Goal: Use online tool/utility: Utilize a website feature to perform a specific function

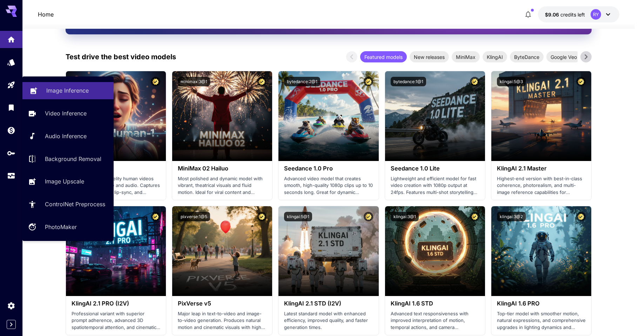
click at [69, 89] on p "Image Inference" at bounding box center [67, 90] width 42 height 8
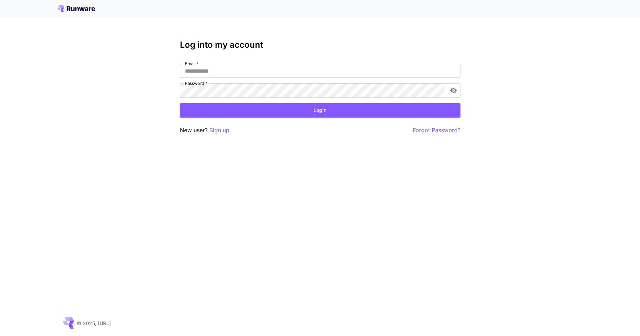
type input "**********"
click at [221, 104] on button "Login" at bounding box center [320, 110] width 281 height 14
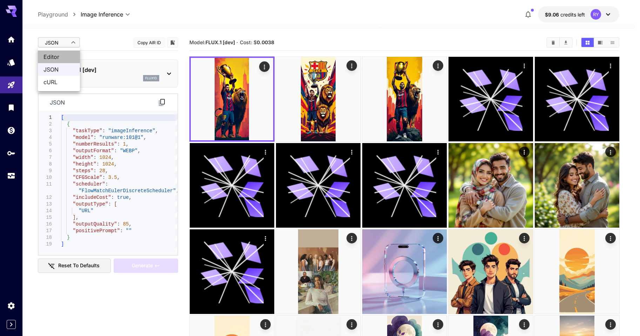
click at [57, 56] on span "Editor" at bounding box center [58, 57] width 31 height 8
type input "****"
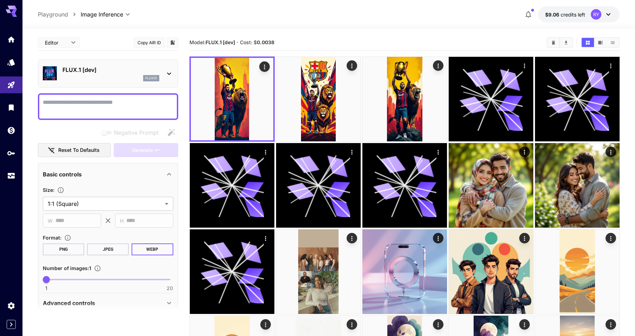
click at [114, 79] on div "flux1d" at bounding box center [110, 78] width 97 height 6
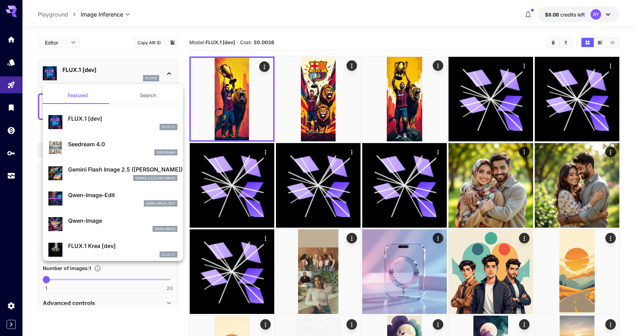
click at [106, 51] on div at bounding box center [320, 168] width 640 height 336
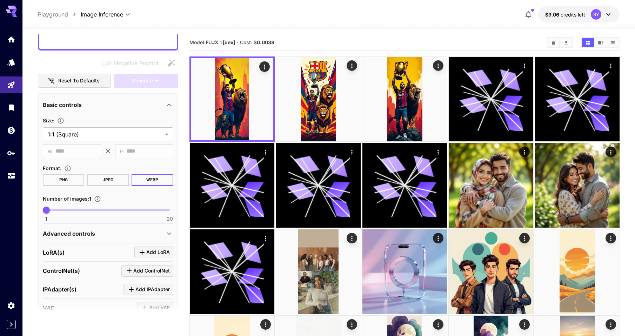
scroll to position [70, 0]
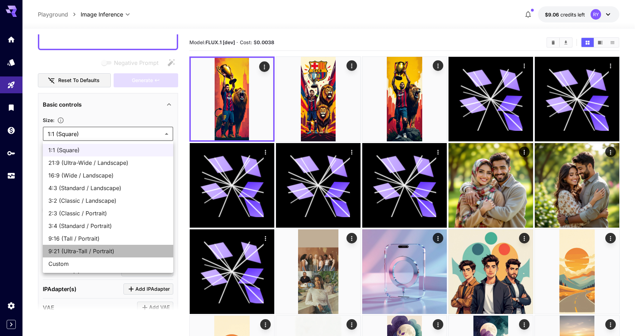
click at [78, 249] on span "9:21 (Ultra-Tall / Portrait)" at bounding box center [107, 251] width 119 height 8
type input "**********"
type input "***"
type input "****"
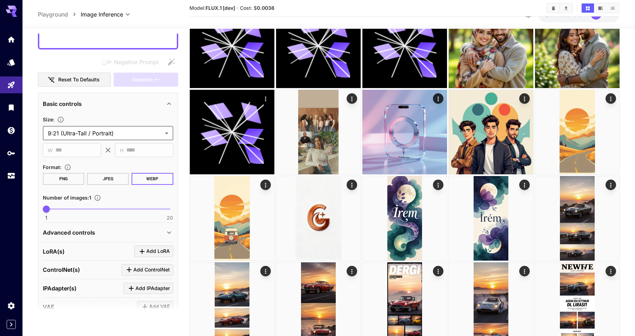
scroll to position [140, 0]
click at [83, 232] on p "Advanced controls" at bounding box center [69, 232] width 52 height 8
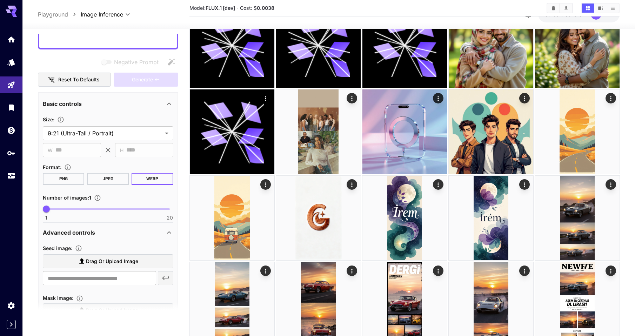
click at [106, 258] on span "Drag or upload image" at bounding box center [112, 261] width 52 height 9
click at [0, 0] on input "Drag or upload image" at bounding box center [0, 0] width 0 height 0
type input "**********"
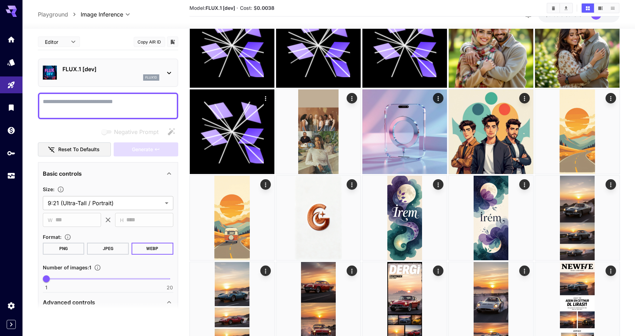
scroll to position [140, 0]
click at [81, 106] on textarea "Negative Prompt" at bounding box center [108, 105] width 130 height 17
paste textarea "**********"
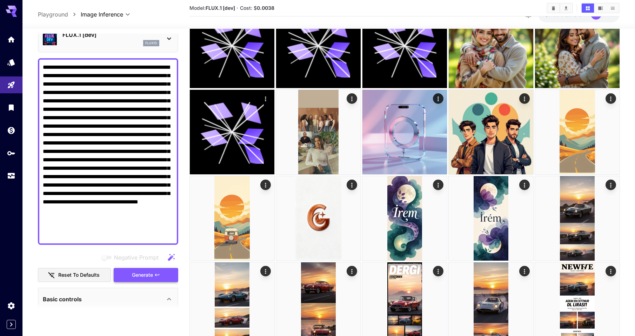
scroll to position [35, 0]
type textarea "**********"
drag, startPoint x: 141, startPoint y: 273, endPoint x: 194, endPoint y: 233, distance: 66.1
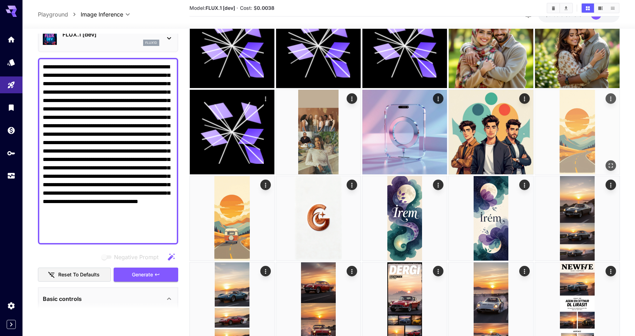
click at [141, 273] on span "Generate" at bounding box center [142, 274] width 21 height 9
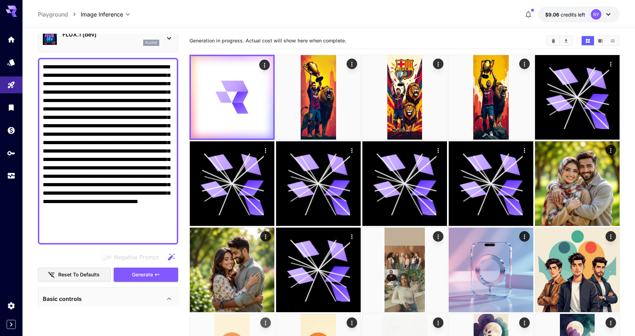
scroll to position [0, 0]
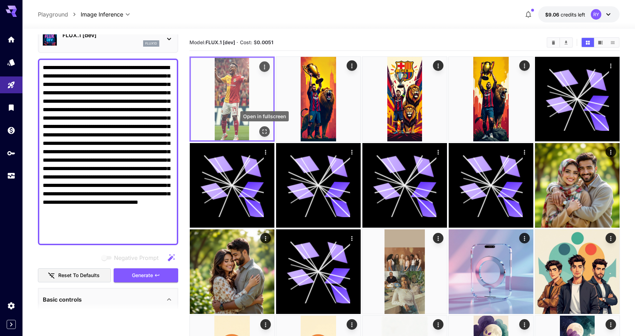
click at [264, 130] on icon "Open in fullscreen" at bounding box center [264, 131] width 7 height 7
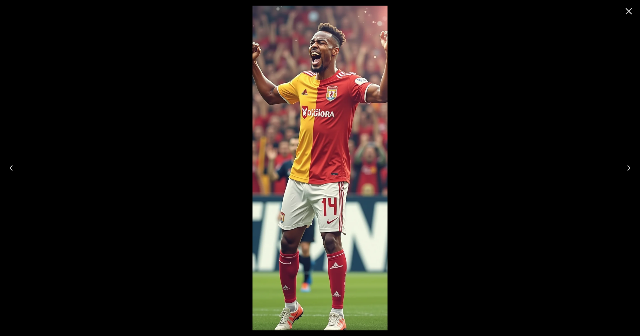
click at [630, 10] on icon "Close" at bounding box center [629, 11] width 7 height 7
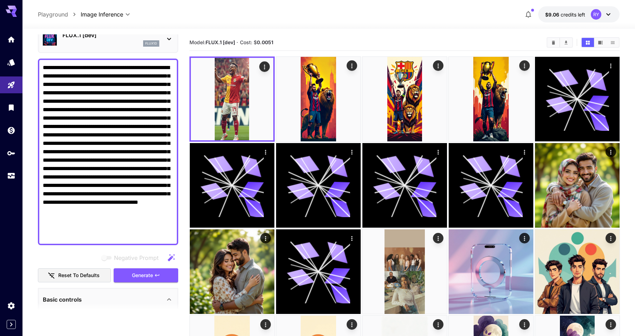
click at [163, 47] on div "FLUX.1 [dev] flux1d" at bounding box center [108, 38] width 130 height 21
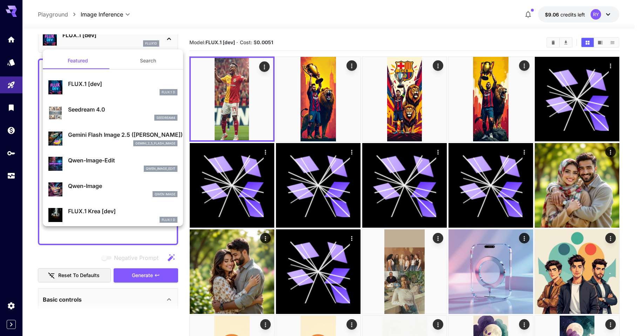
click at [111, 165] on div "Qwen-Image-Edit qwen_image_edit" at bounding box center [122, 164] width 109 height 16
type input "*"
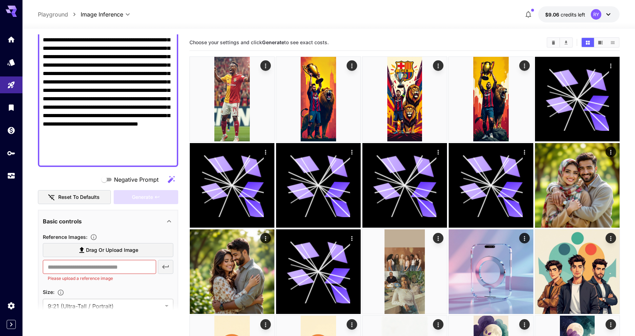
scroll to position [175, 0]
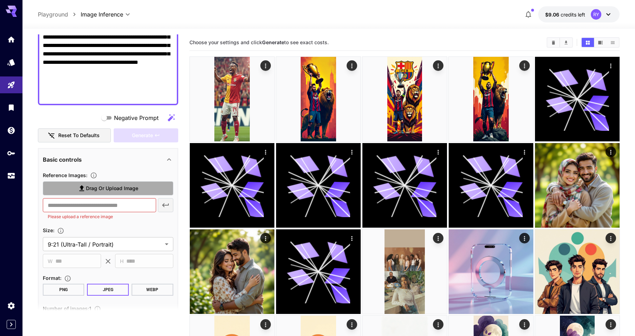
click at [111, 184] on span "Drag or upload image" at bounding box center [112, 188] width 52 height 9
click at [0, 0] on input "Drag or upload image" at bounding box center [0, 0] width 0 height 0
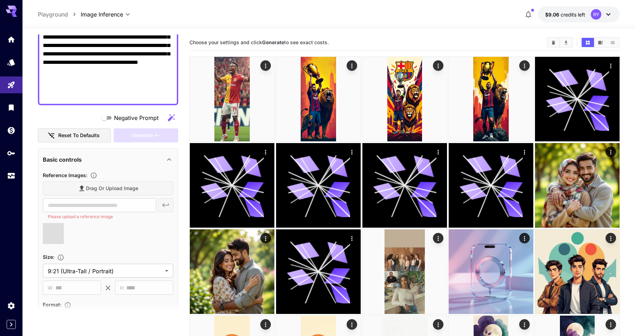
type input "**********"
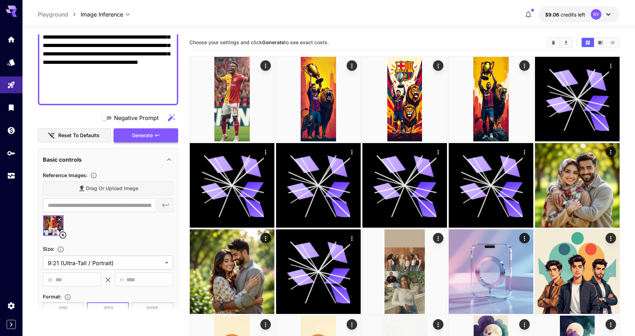
click at [142, 135] on span "Generate" at bounding box center [142, 135] width 21 height 9
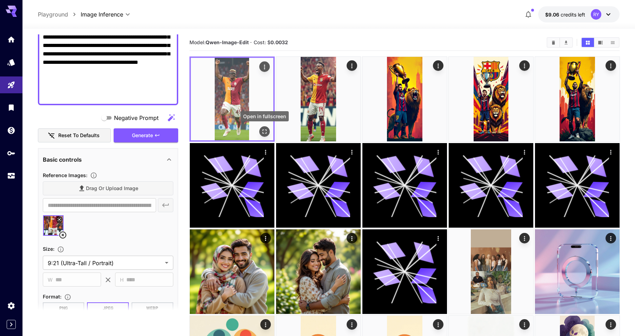
click at [265, 131] on icon "Open in fullscreen" at bounding box center [264, 131] width 7 height 7
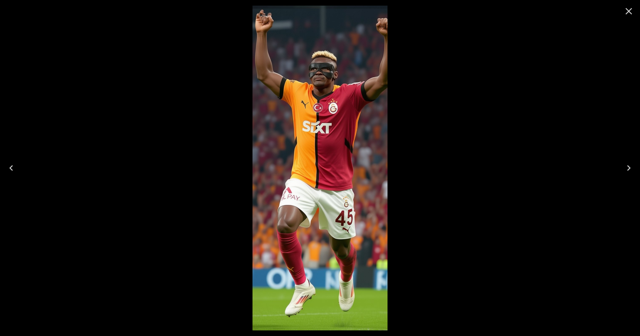
click at [628, 11] on icon "Close" at bounding box center [629, 11] width 7 height 7
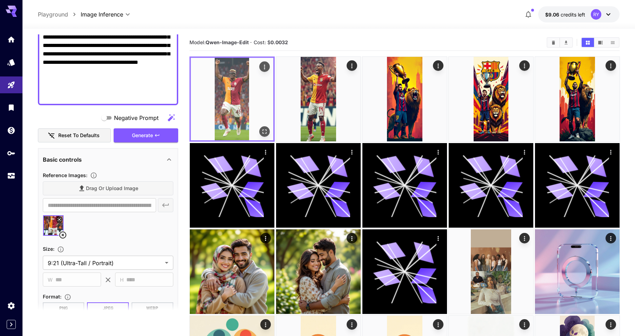
click at [266, 129] on icon "Open in fullscreen" at bounding box center [264, 131] width 4 height 4
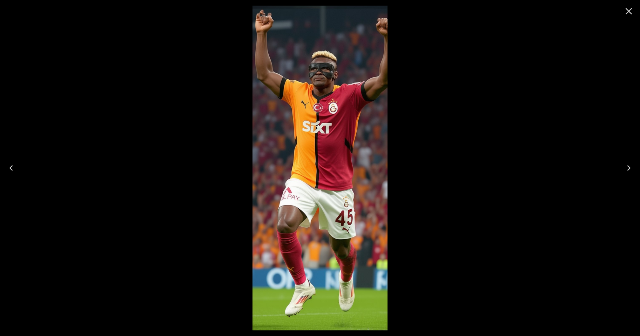
click at [630, 10] on icon "Close" at bounding box center [629, 11] width 7 height 7
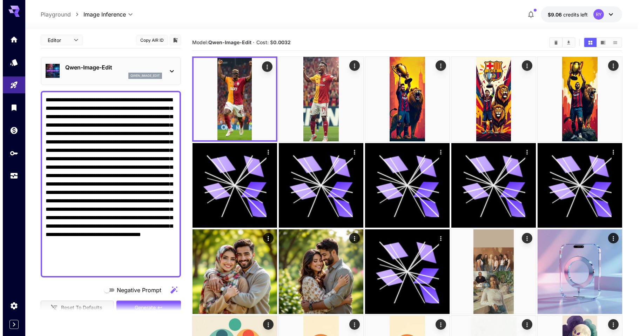
scroll to position [0, 0]
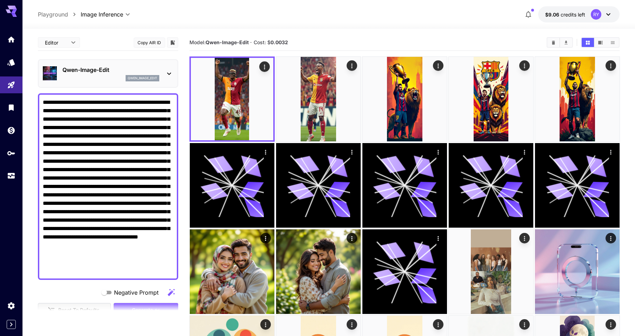
click at [163, 81] on div "Qwen-Image-Edit qwen_image_edit" at bounding box center [108, 73] width 130 height 21
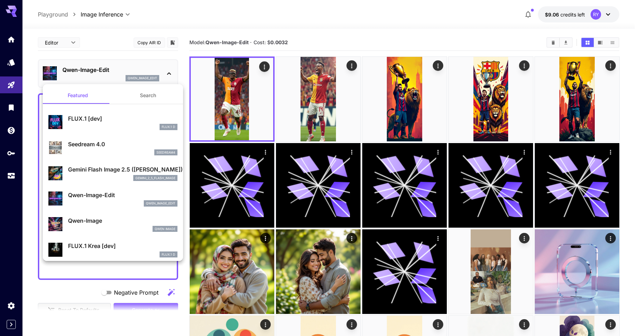
click at [179, 72] on div at bounding box center [320, 168] width 640 height 336
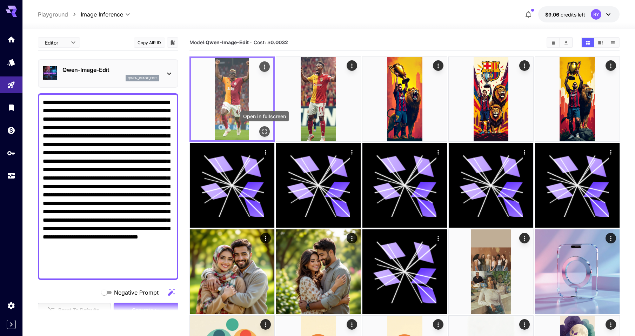
click at [263, 130] on icon "Open in fullscreen" at bounding box center [264, 131] width 4 height 4
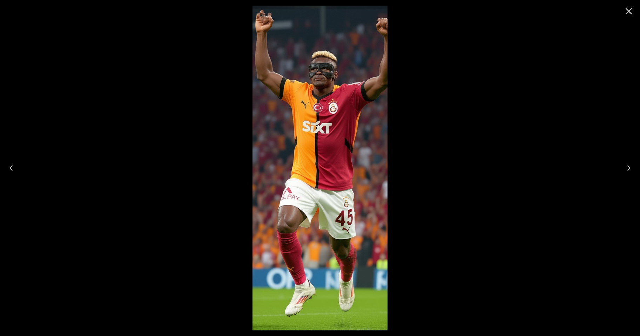
click at [628, 9] on icon "Close" at bounding box center [628, 11] width 11 height 11
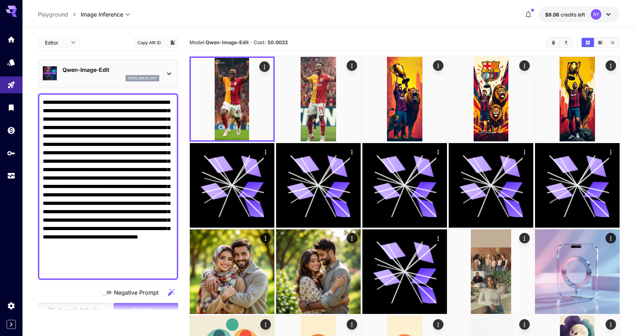
click at [168, 70] on icon at bounding box center [169, 73] width 8 height 8
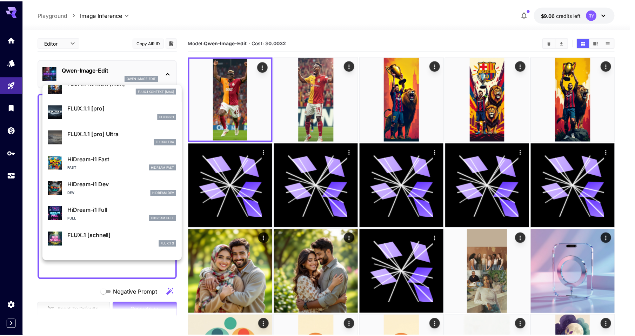
scroll to position [528, 0]
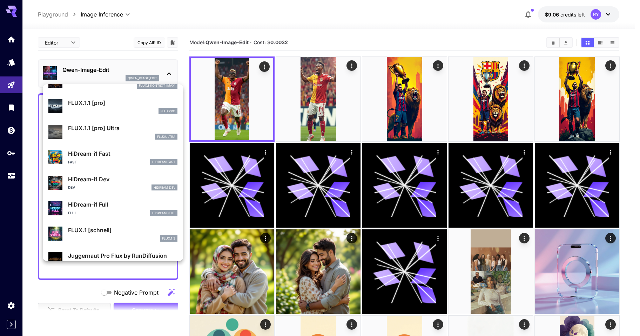
click at [116, 177] on p "HiDream-i1 Dev" at bounding box center [122, 179] width 109 height 8
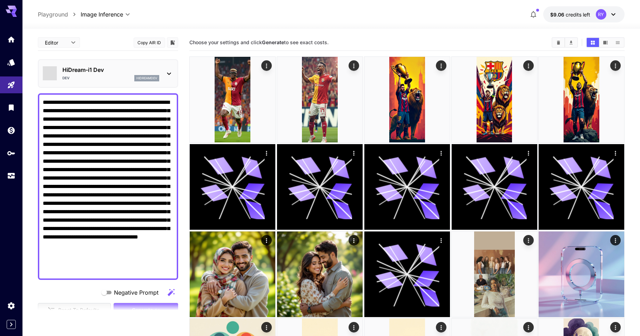
type input "**"
type input "*"
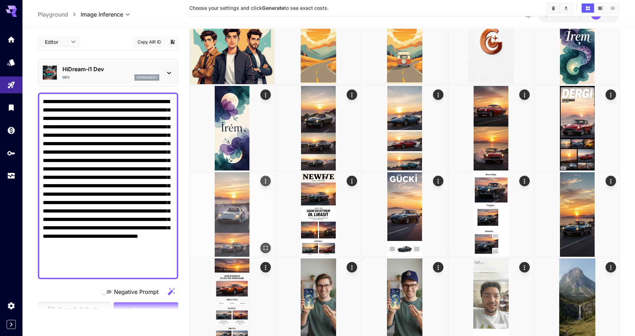
scroll to position [316, 0]
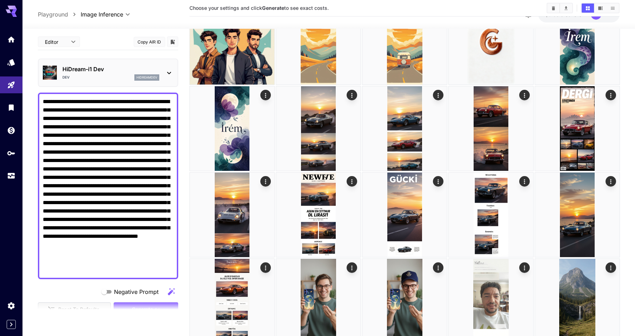
click at [190, 196] on img at bounding box center [232, 215] width 85 height 85
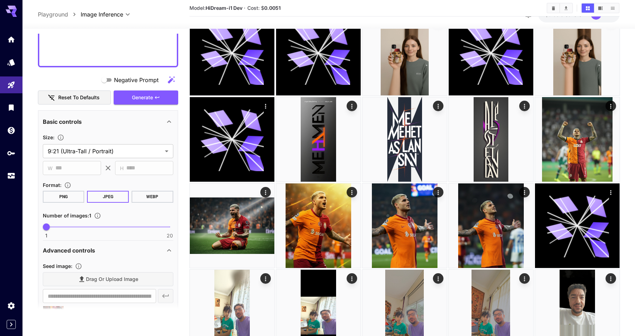
scroll to position [210, 0]
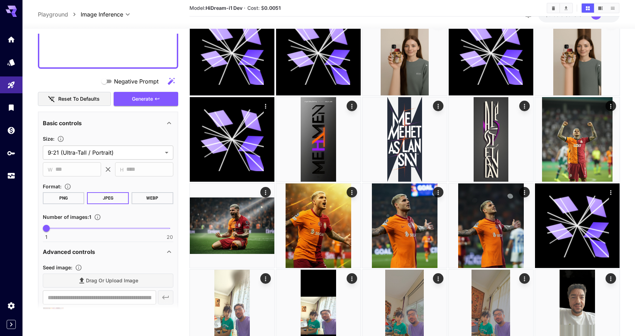
click at [150, 99] on span "Generate" at bounding box center [142, 99] width 21 height 9
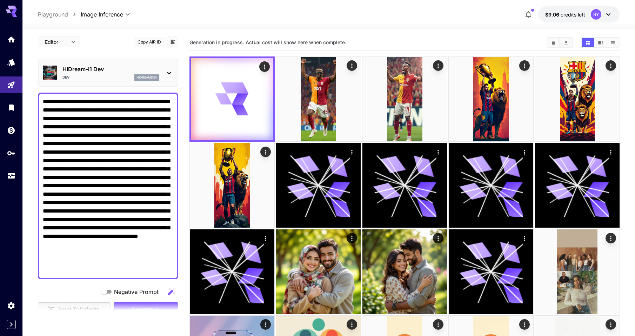
scroll to position [0, 0]
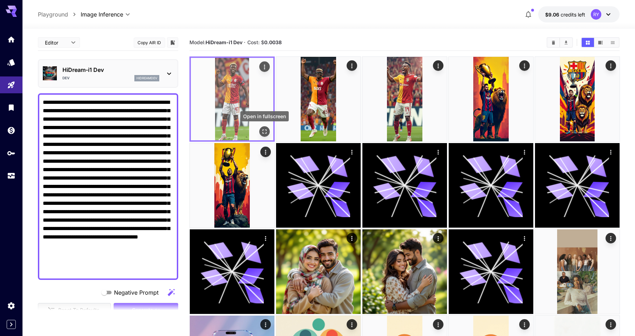
click at [262, 130] on icon "Open in fullscreen" at bounding box center [264, 131] width 7 height 7
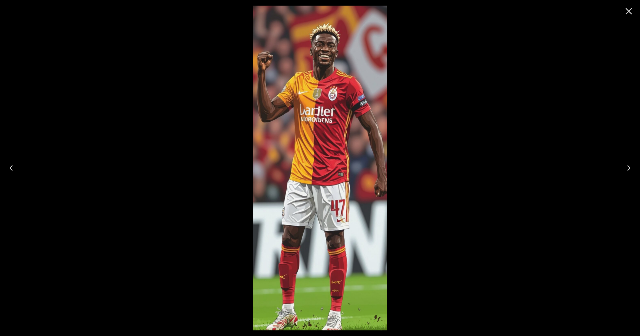
click at [630, 10] on icon "Close" at bounding box center [629, 11] width 7 height 7
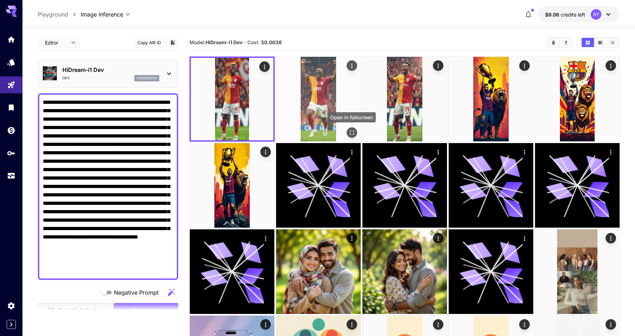
click at [353, 133] on icon "Open in fullscreen" at bounding box center [351, 132] width 7 height 7
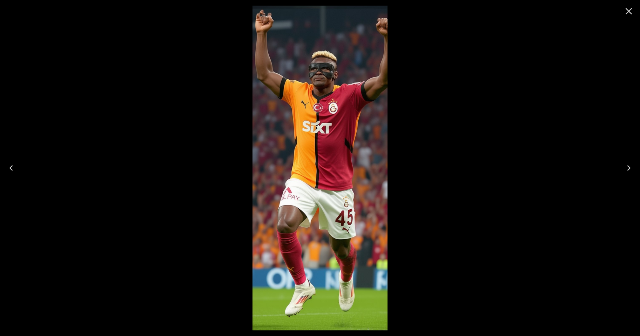
click at [629, 11] on icon "Close" at bounding box center [628, 11] width 11 height 11
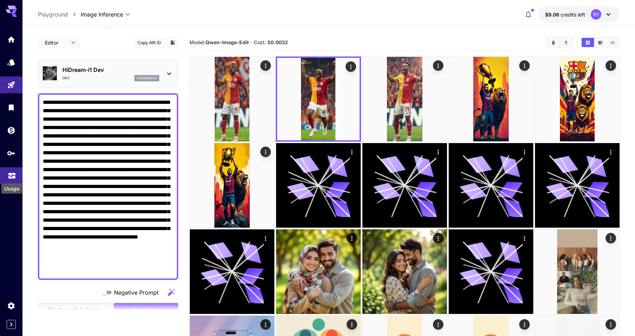
click at [12, 174] on icon "Usage" at bounding box center [12, 173] width 8 height 8
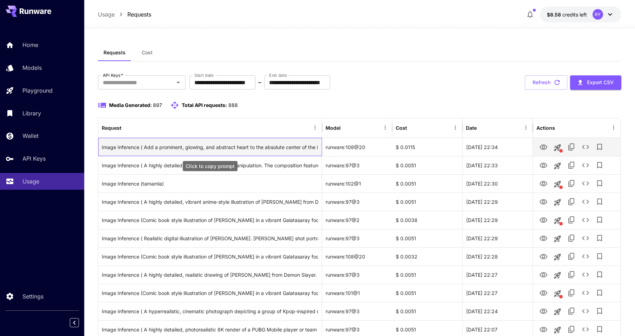
click at [282, 148] on div "Image Inference ( Add a prominent, glowing, and abstract heart to the absolute …" at bounding box center [210, 147] width 216 height 18
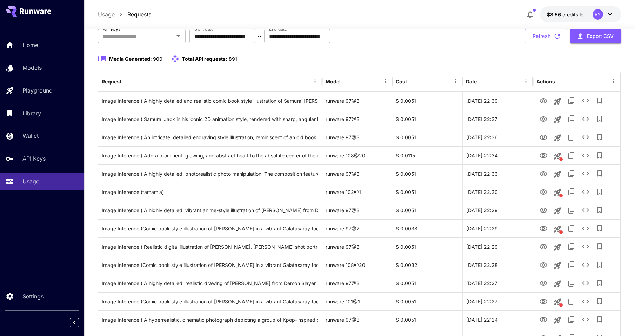
scroll to position [79, 0]
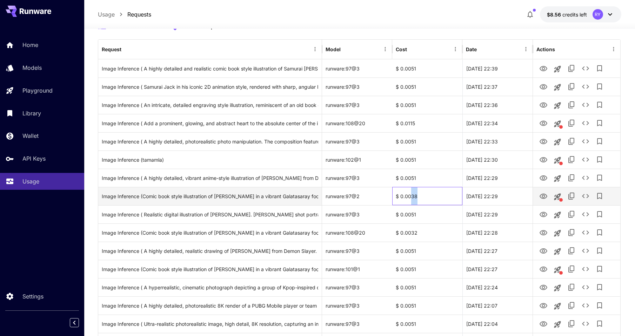
drag, startPoint x: 411, startPoint y: 196, endPoint x: 417, endPoint y: 196, distance: 5.6
click at [417, 196] on div "$ 0.0038" at bounding box center [427, 196] width 70 height 18
click at [417, 198] on div "$ 0.0038" at bounding box center [427, 196] width 70 height 18
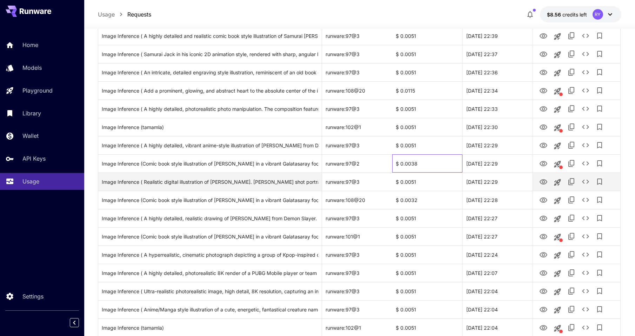
scroll to position [114, 0]
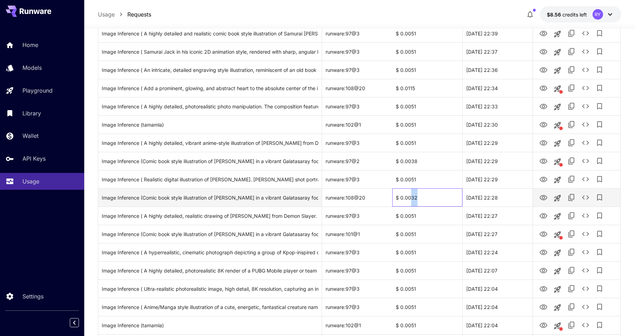
drag, startPoint x: 418, startPoint y: 197, endPoint x: 411, endPoint y: 196, distance: 6.3
click at [411, 196] on div "$ 0.0032" at bounding box center [427, 197] width 70 height 18
click at [411, 200] on div "$ 0.0032" at bounding box center [427, 197] width 70 height 18
drag, startPoint x: 365, startPoint y: 197, endPoint x: 326, endPoint y: 198, distance: 38.9
click at [326, 198] on div "runware:108@20" at bounding box center [357, 197] width 70 height 18
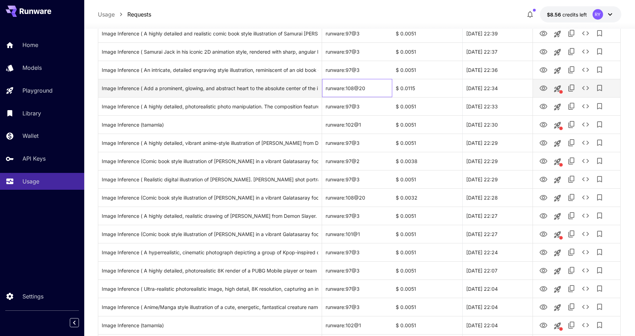
drag, startPoint x: 326, startPoint y: 198, endPoint x: 378, endPoint y: 90, distance: 119.7
click at [378, 90] on div "runware:108@20" at bounding box center [357, 88] width 70 height 18
drag, startPoint x: 357, startPoint y: 88, endPoint x: 326, endPoint y: 87, distance: 30.9
click at [326, 87] on div "runware:108@20" at bounding box center [357, 88] width 70 height 18
drag, startPoint x: 326, startPoint y: 87, endPoint x: 371, endPoint y: 89, distance: 44.6
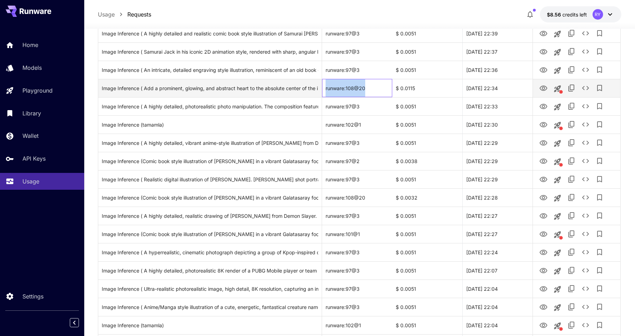
click at [371, 89] on div "runware:108@20" at bounding box center [357, 88] width 70 height 18
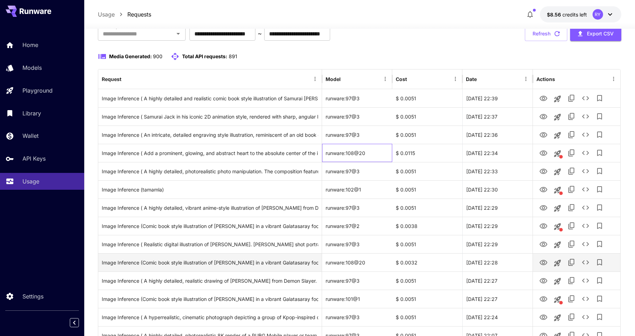
scroll to position [44, 0]
